Goal: Task Accomplishment & Management: Manage account settings

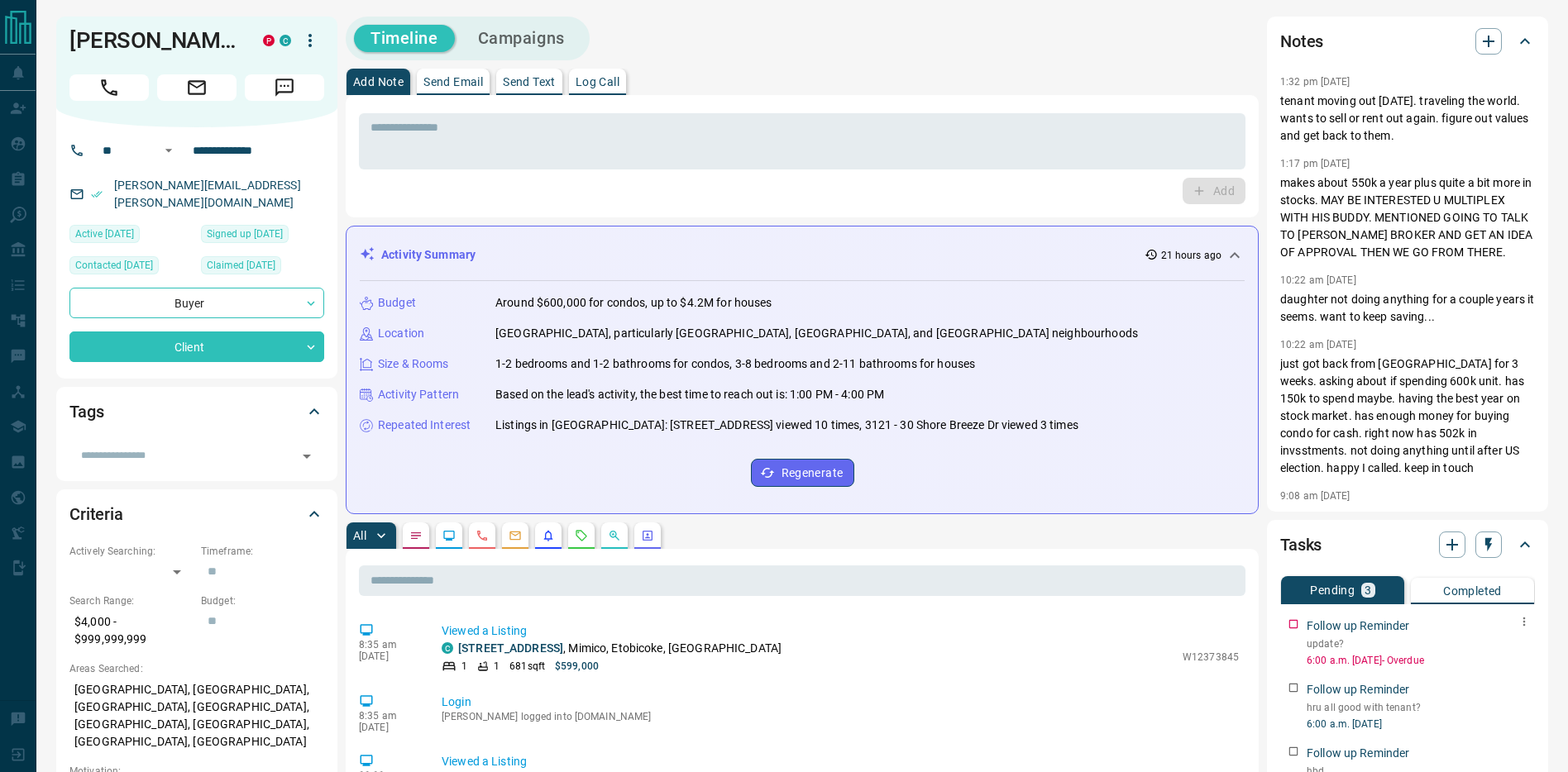
click at [1512, 618] on div "Follow up Reminder" at bounding box center [1420, 626] width 228 height 17
click at [1524, 622] on icon "button" at bounding box center [1524, 622] width 3 height 9
click at [1510, 652] on li "Edit" at bounding box center [1498, 653] width 73 height 25
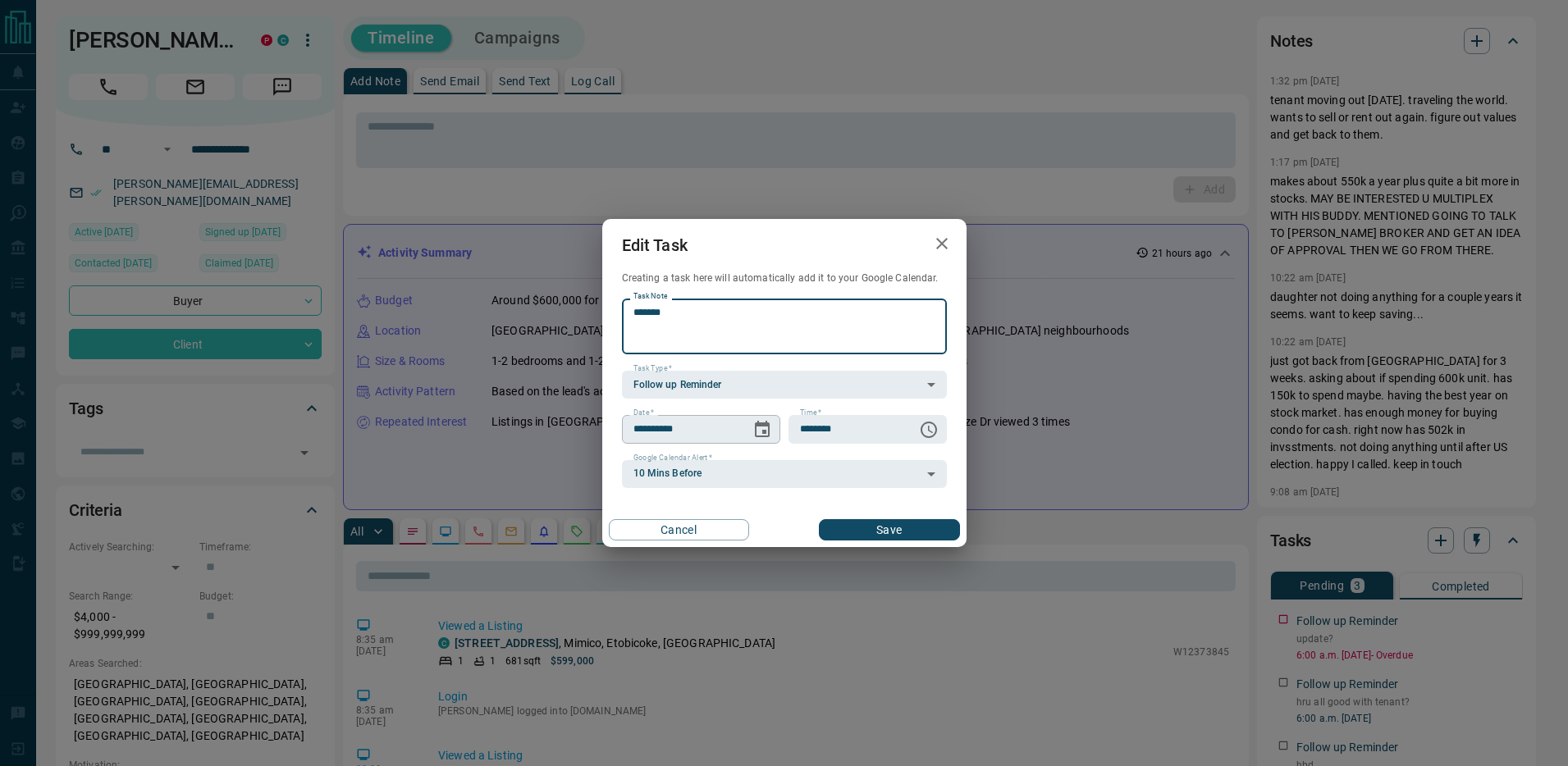
click at [765, 432] on icon "Choose date, selected date is Sep 13, 2025" at bounding box center [763, 429] width 20 height 20
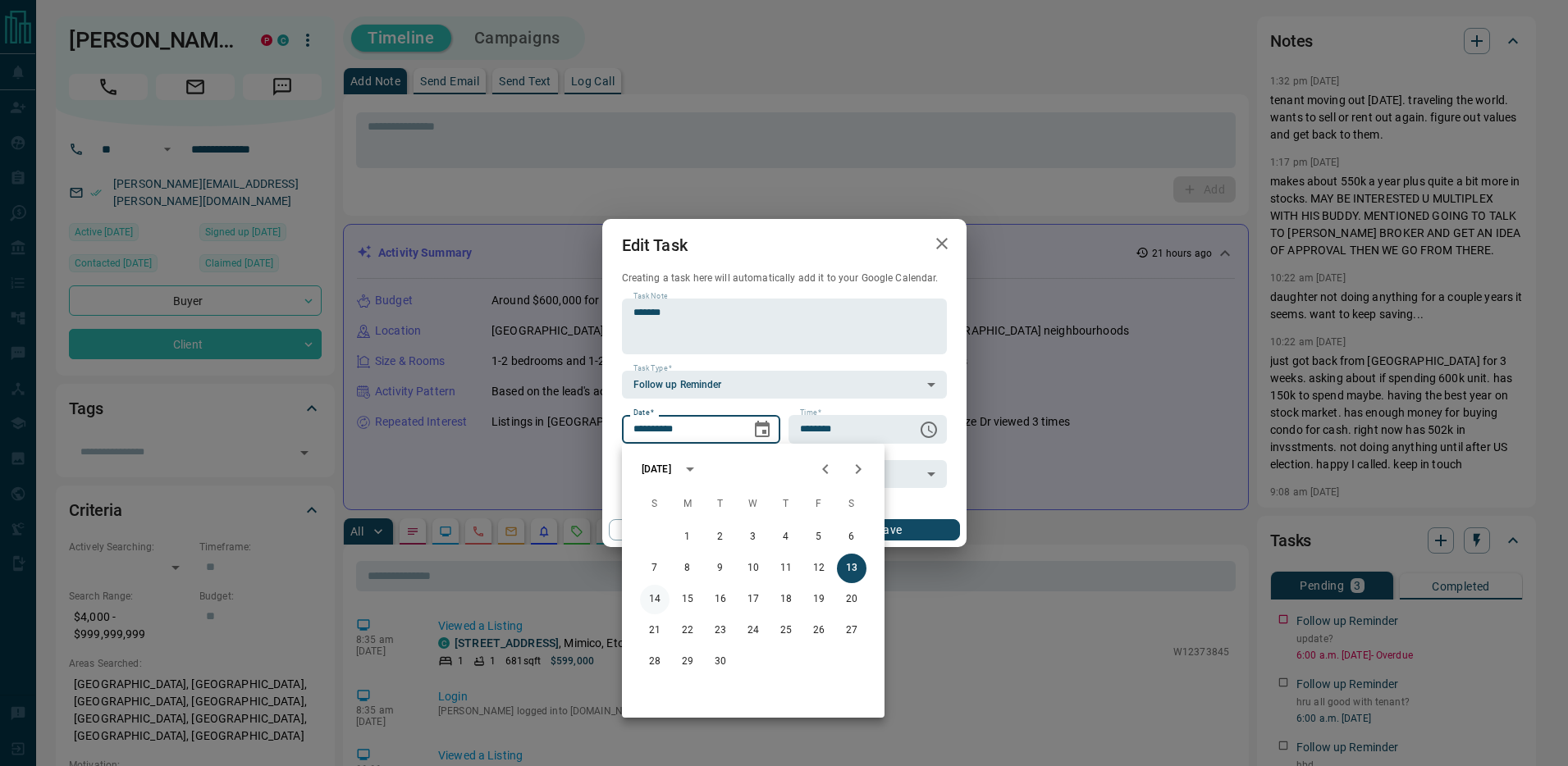
click at [654, 594] on button "14" at bounding box center [654, 599] width 30 height 30
type input "**********"
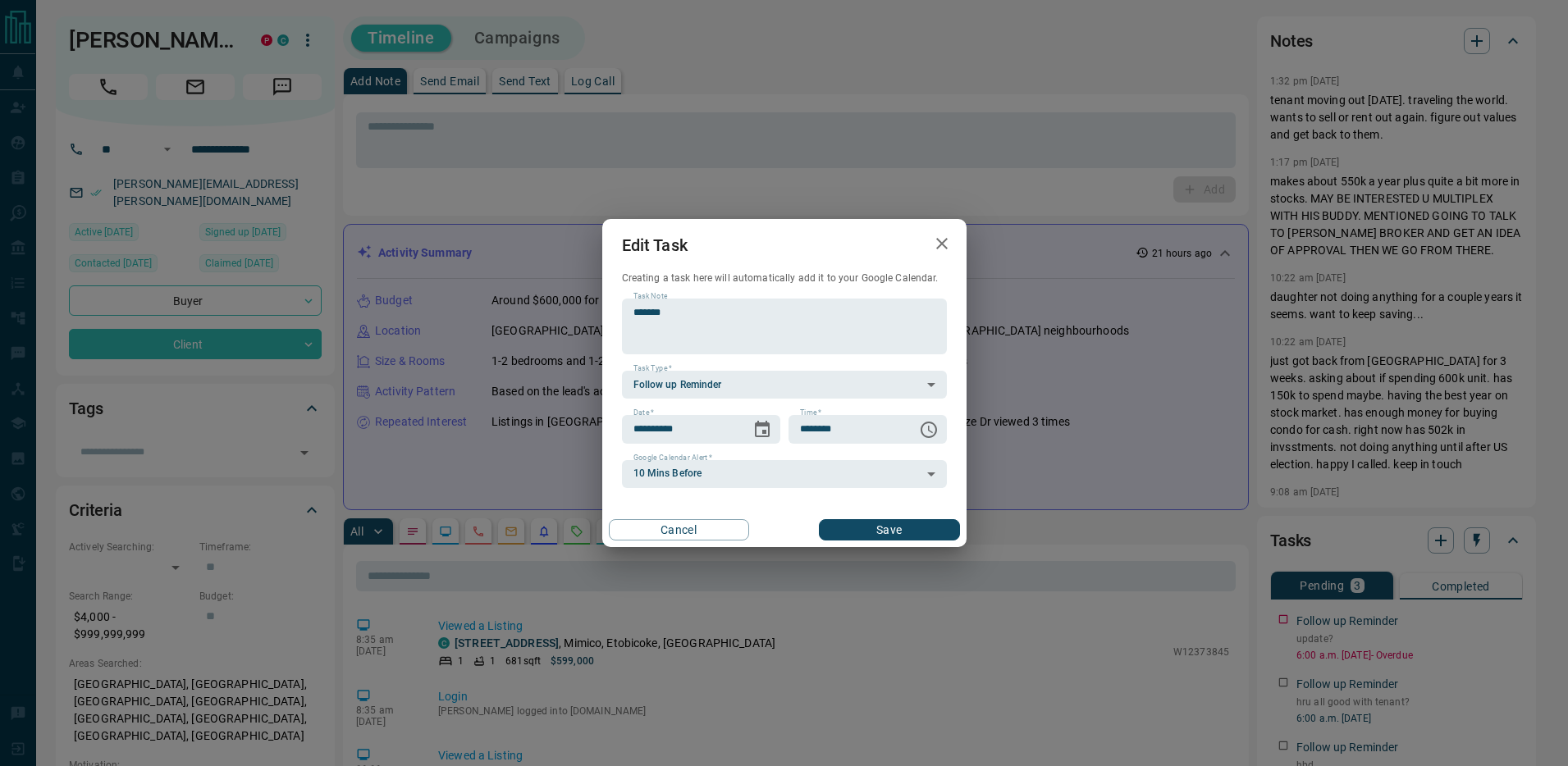
click at [899, 522] on button "Save" at bounding box center [888, 530] width 140 height 22
